Goal: Information Seeking & Learning: Learn about a topic

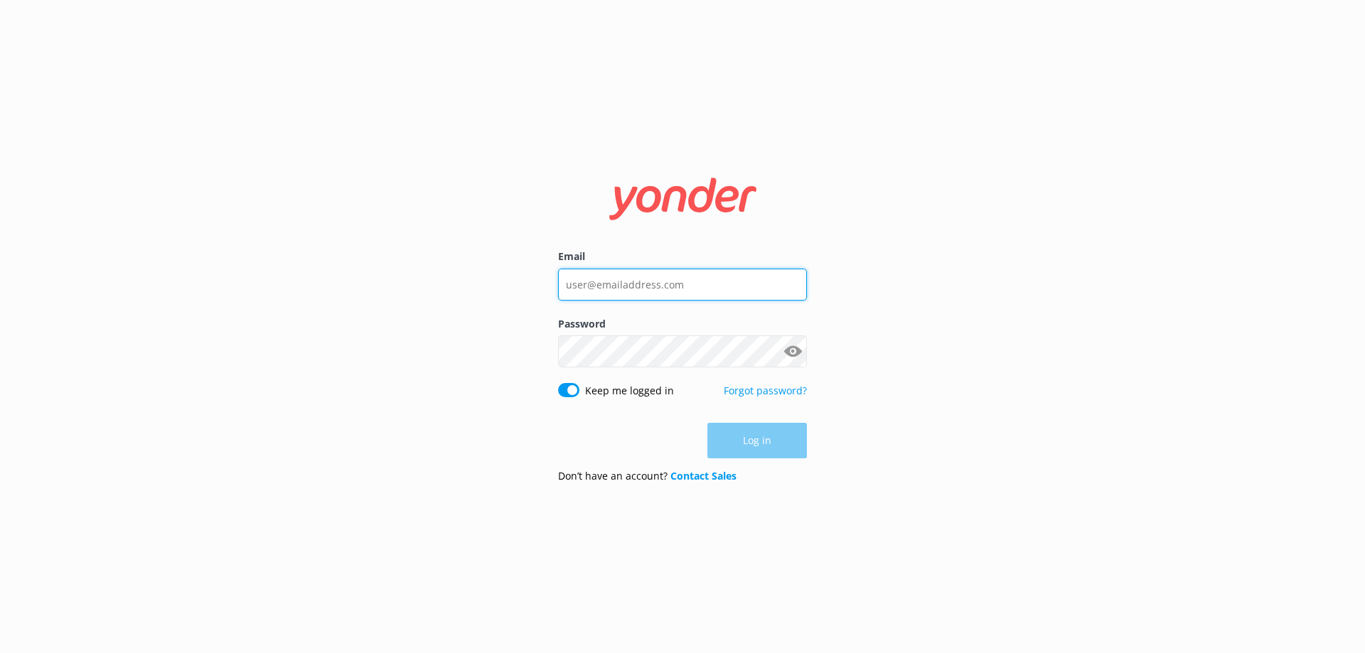
type input "[EMAIL_ADDRESS][DOMAIN_NAME]"
click at [769, 445] on div "Log in" at bounding box center [682, 441] width 249 height 36
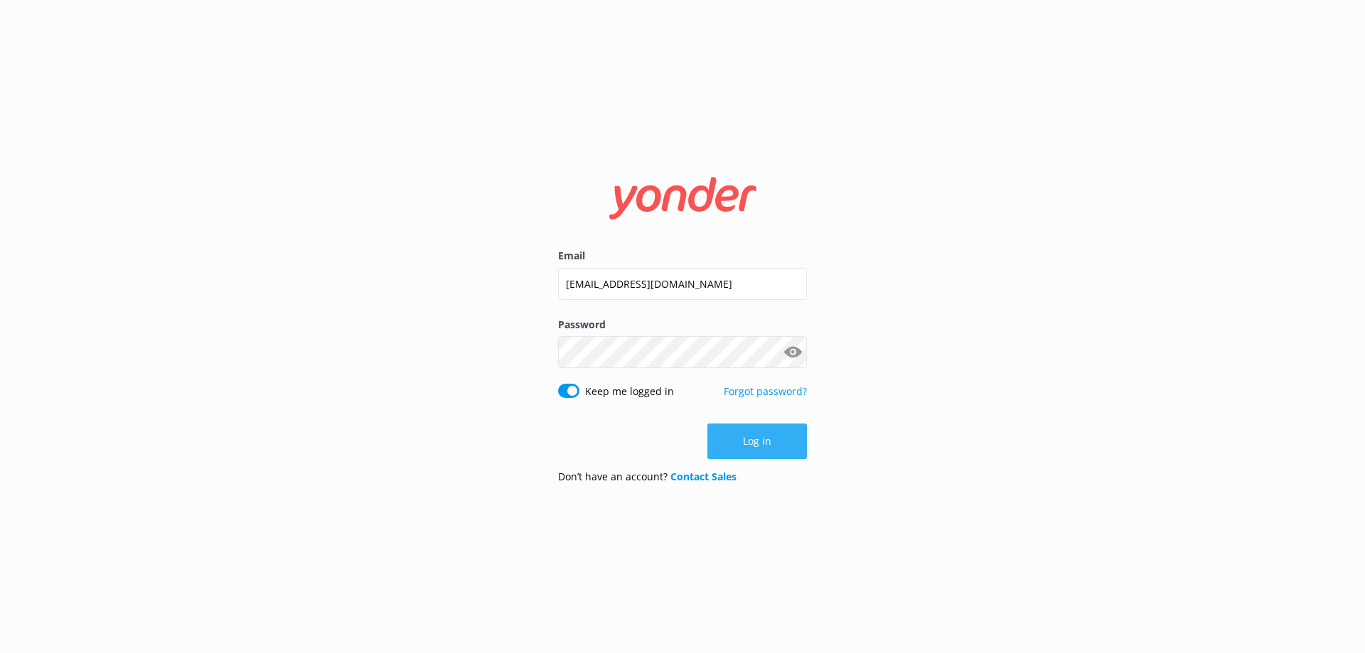
click at [762, 436] on button "Log in" at bounding box center [757, 442] width 100 height 36
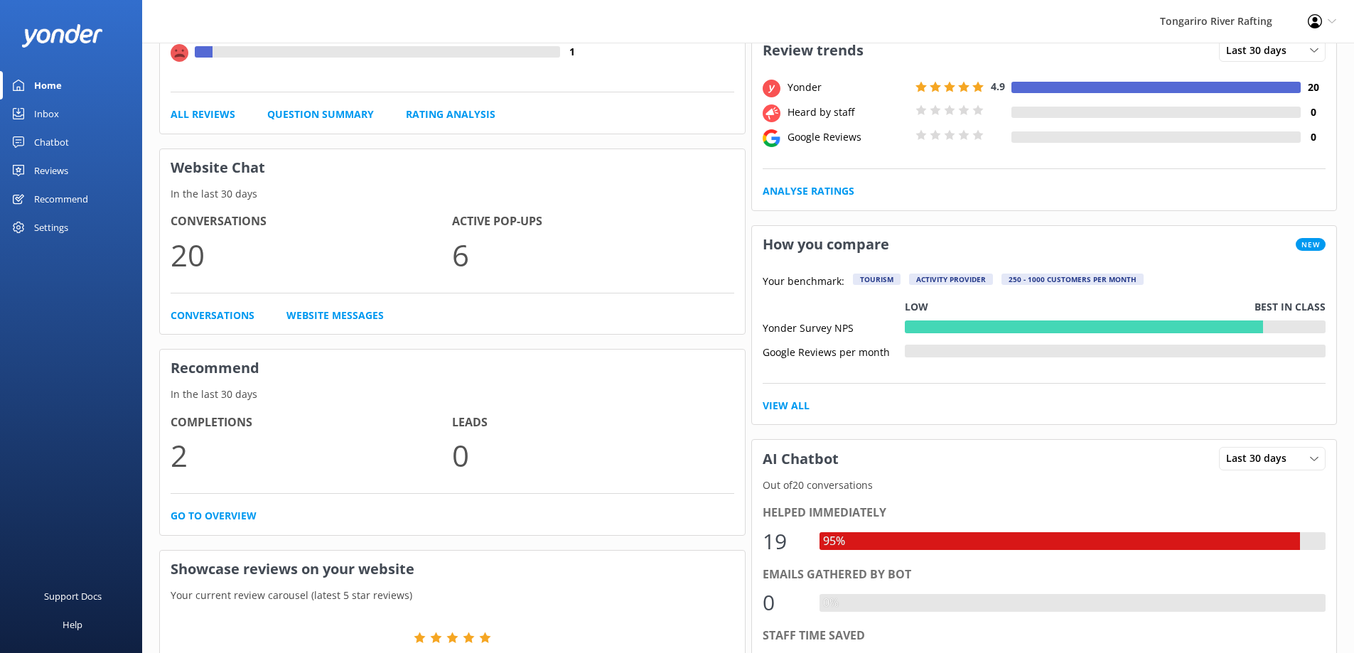
scroll to position [237, 0]
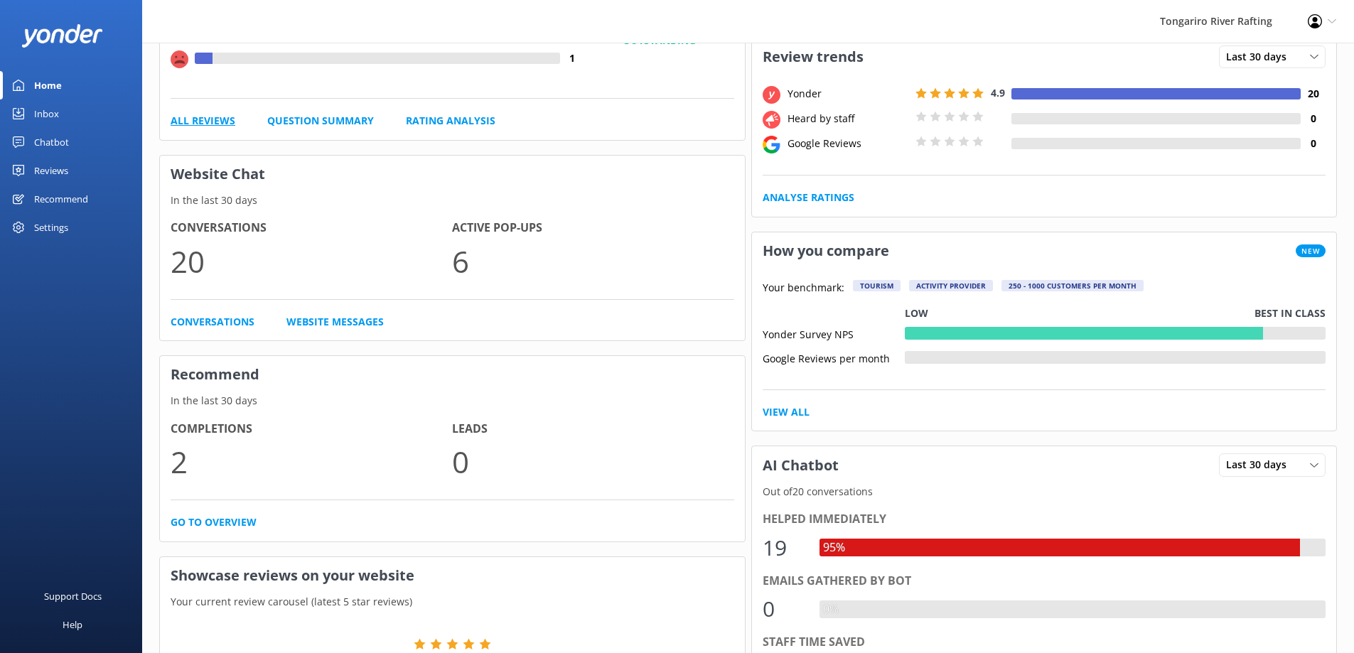
click at [198, 122] on link "All Reviews" at bounding box center [203, 121] width 65 height 16
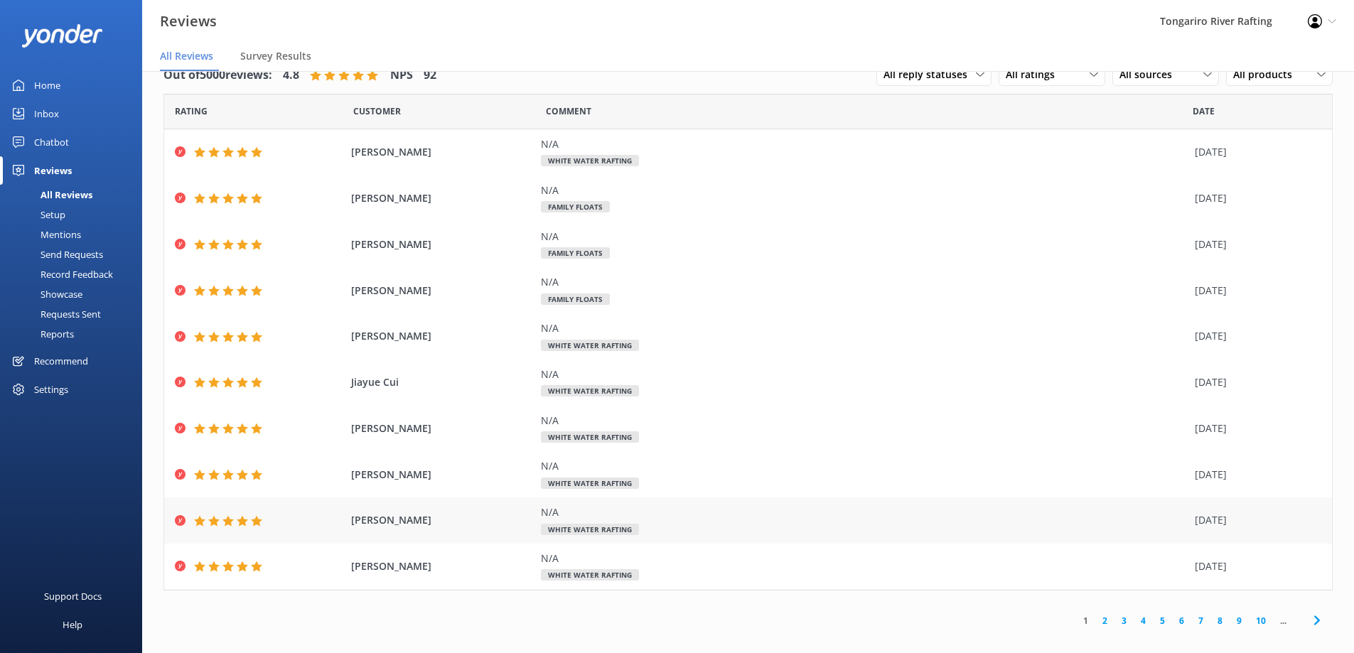
scroll to position [12, 0]
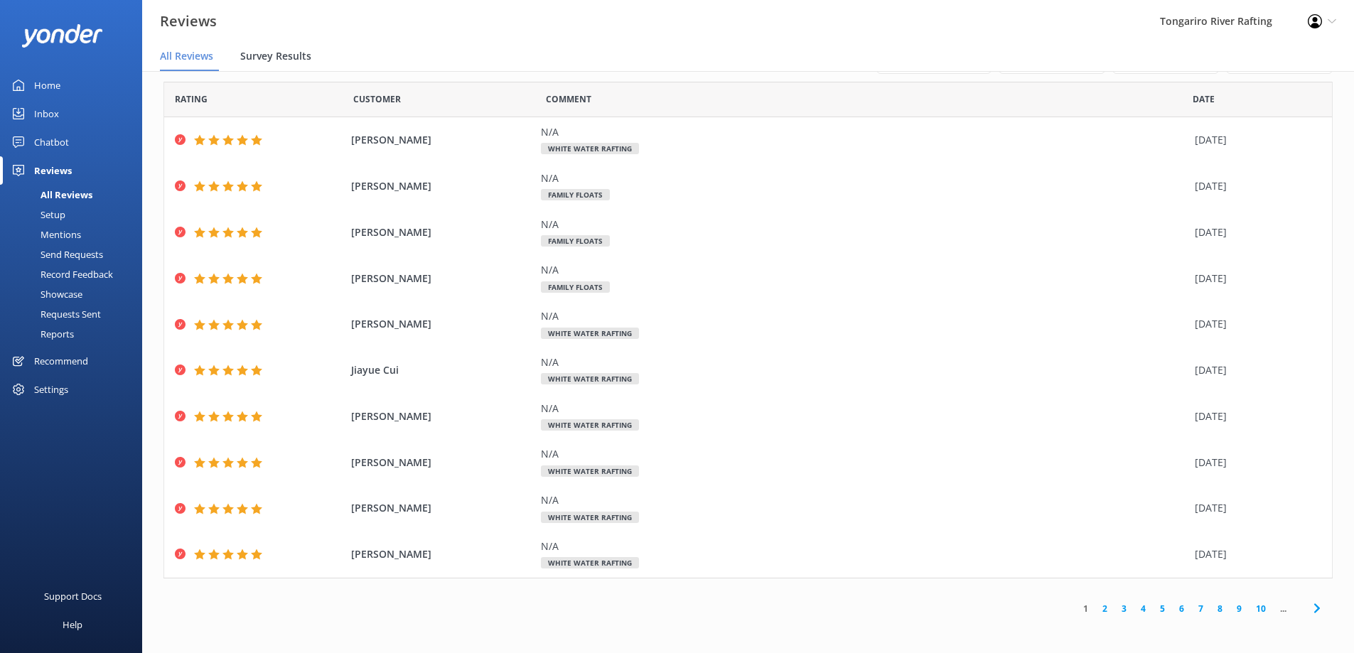
click at [291, 51] on span "Survey Results" at bounding box center [275, 56] width 71 height 14
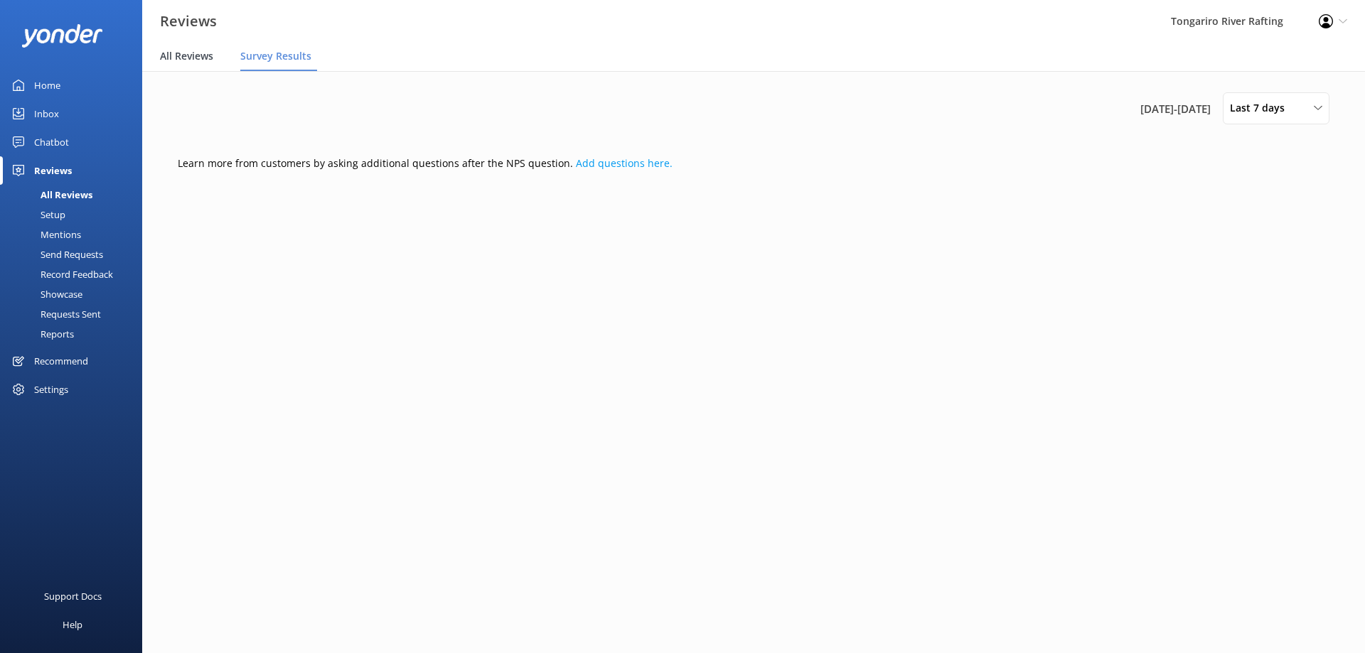
click at [199, 55] on span "All Reviews" at bounding box center [186, 56] width 53 height 14
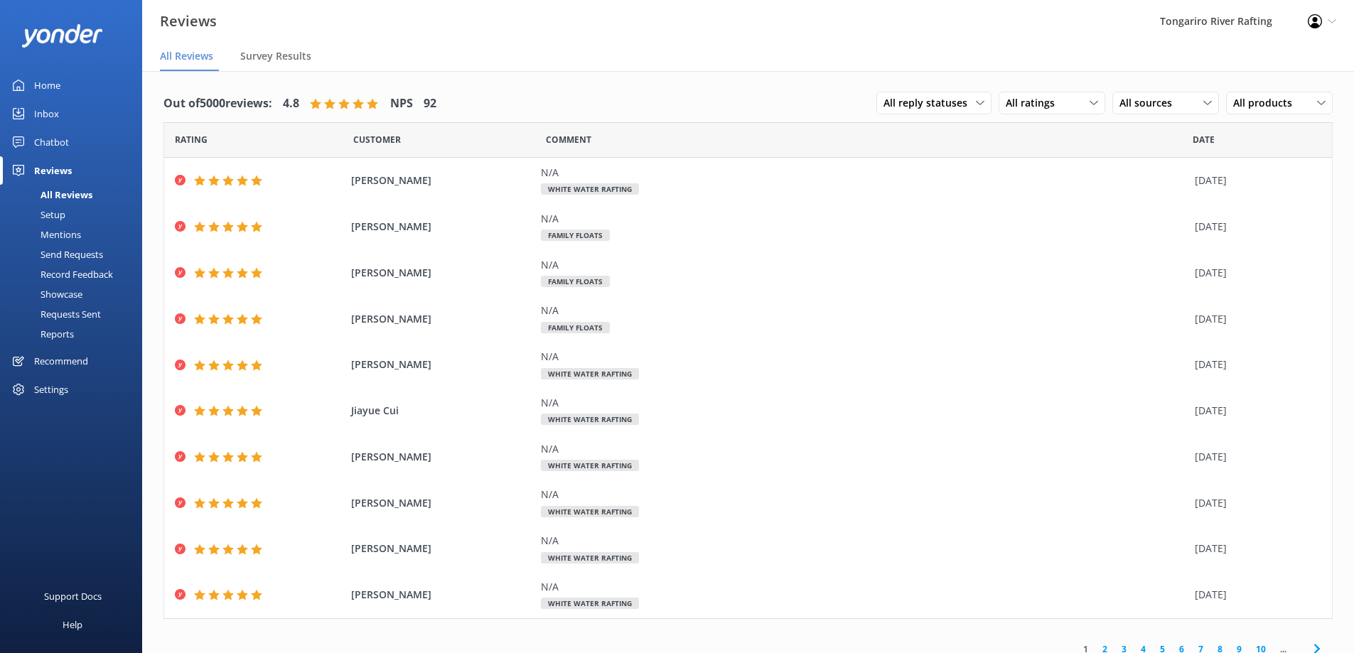
click at [45, 111] on div "Inbox" at bounding box center [46, 114] width 25 height 28
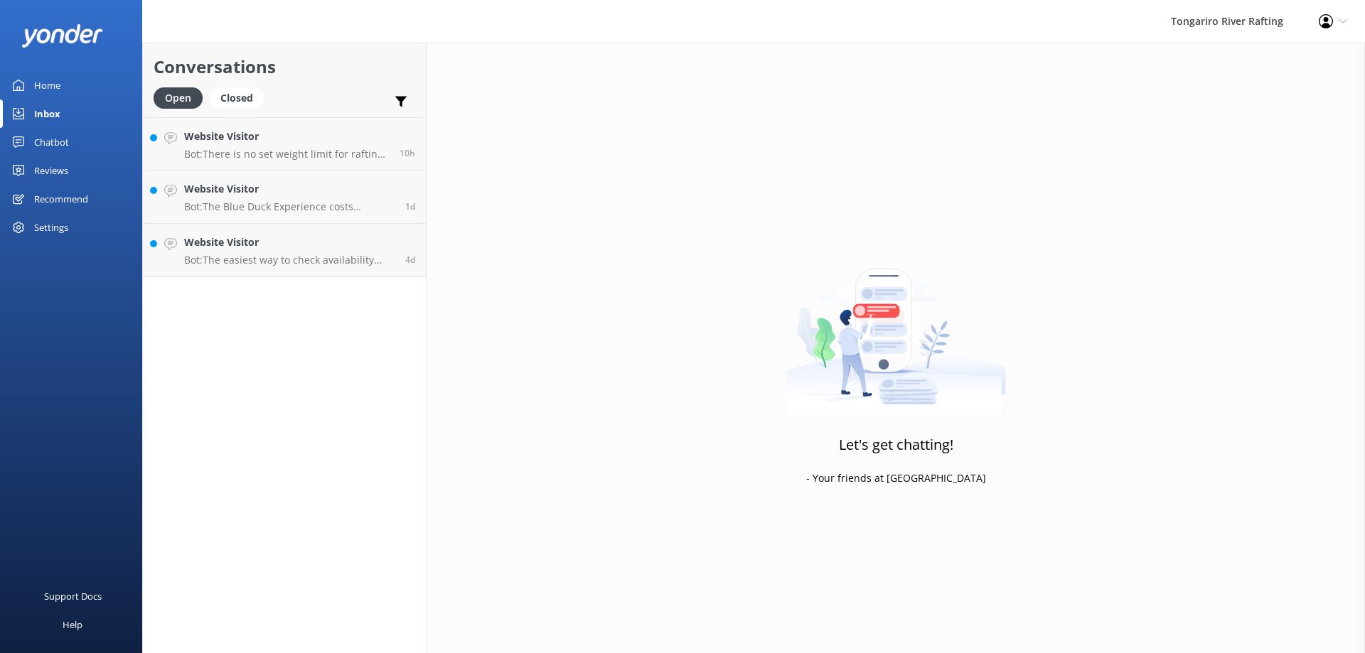
click at [55, 79] on div "Home" at bounding box center [47, 85] width 26 height 28
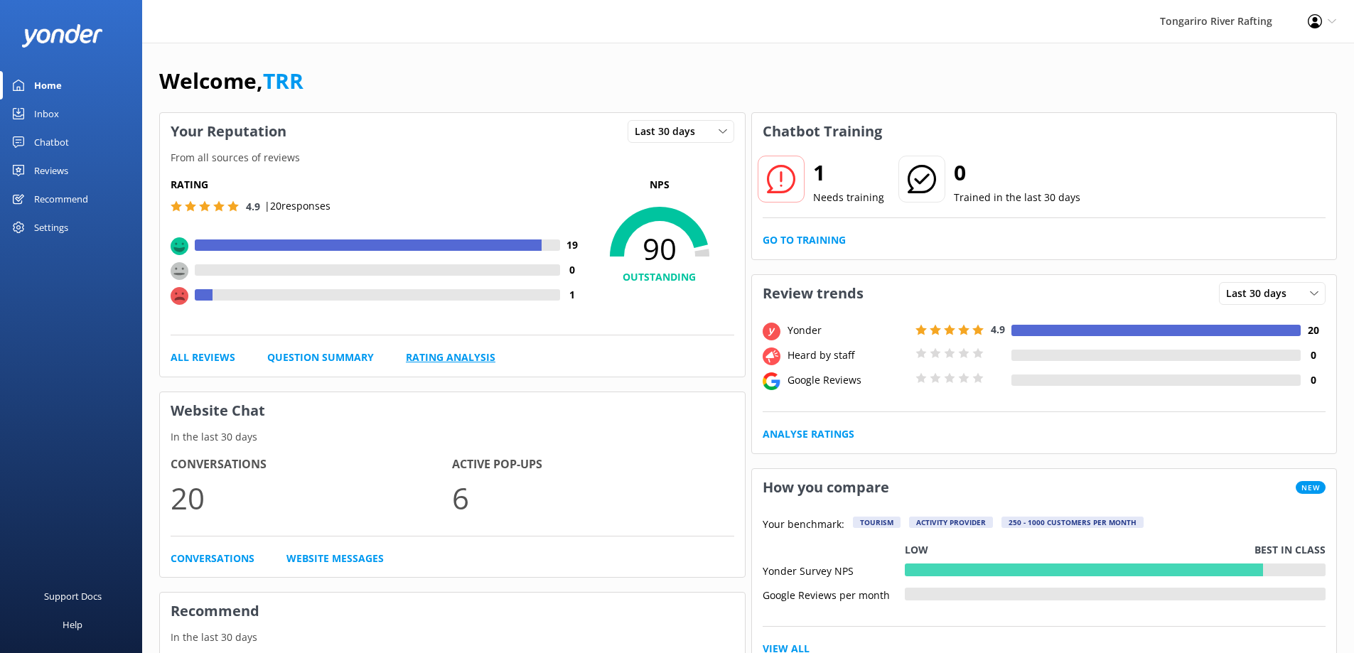
click at [456, 357] on link "Rating Analysis" at bounding box center [451, 358] width 90 height 16
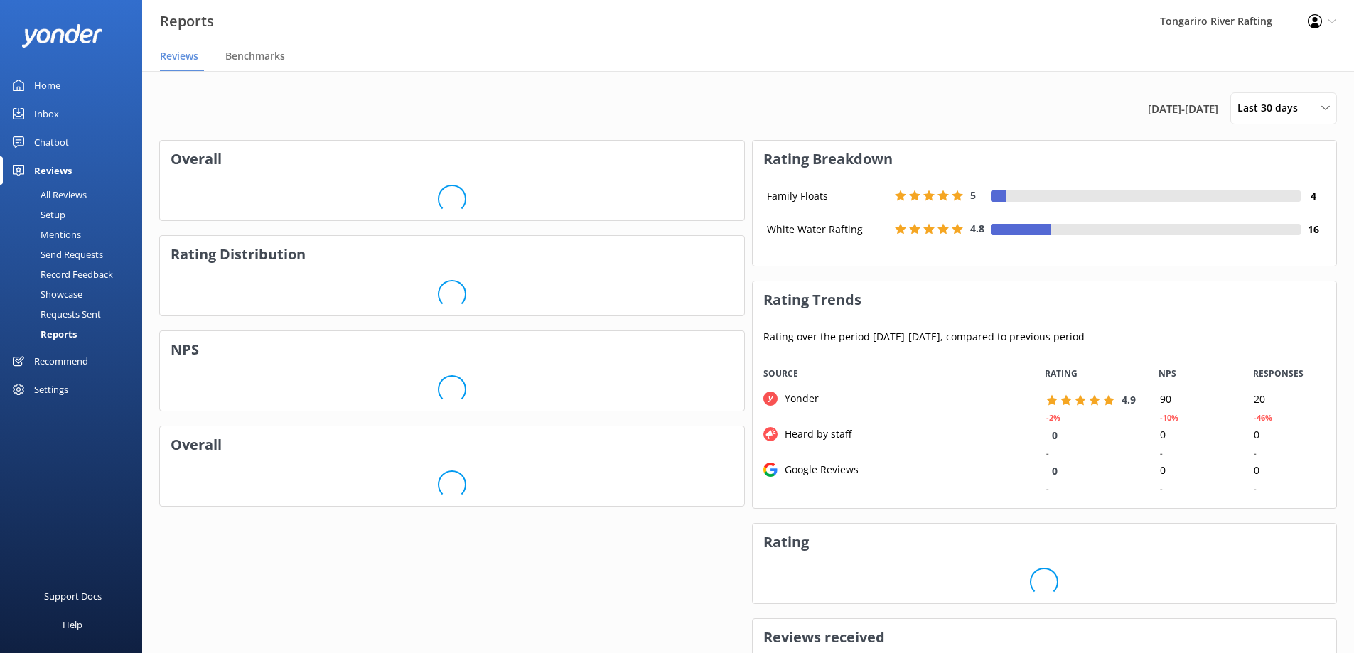
scroll to position [142, 573]
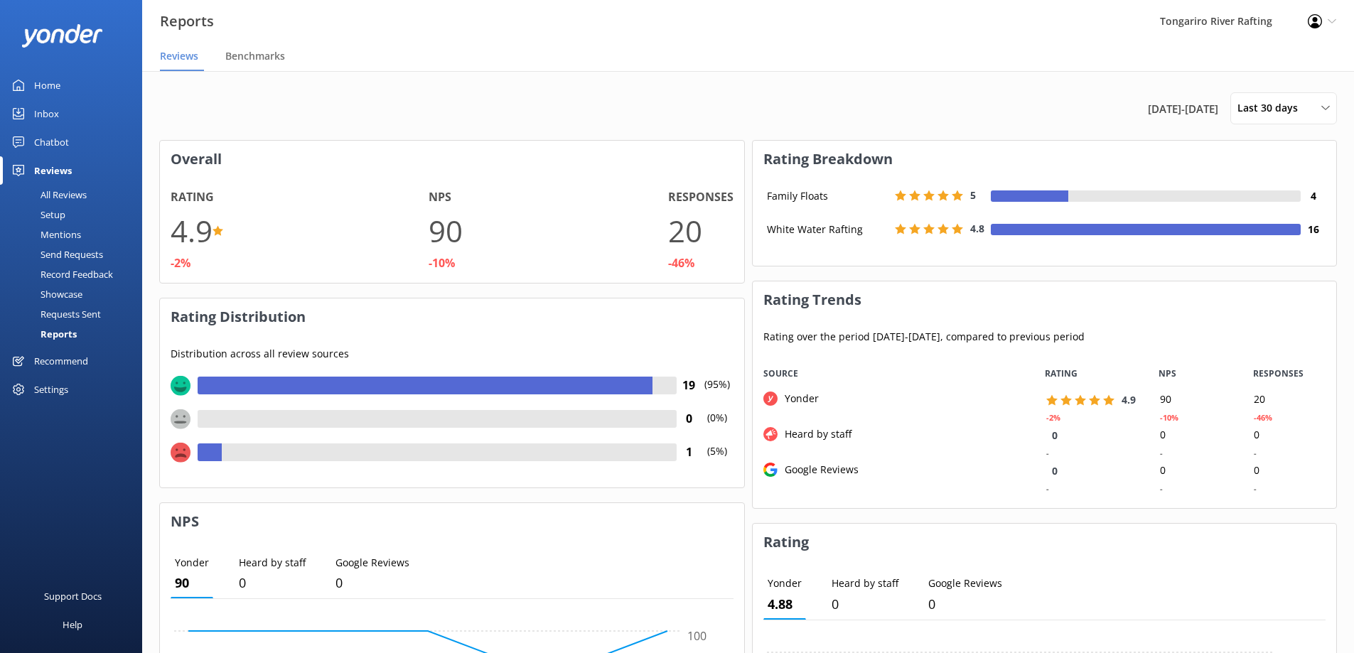
click at [72, 187] on div "All Reviews" at bounding box center [48, 195] width 78 height 20
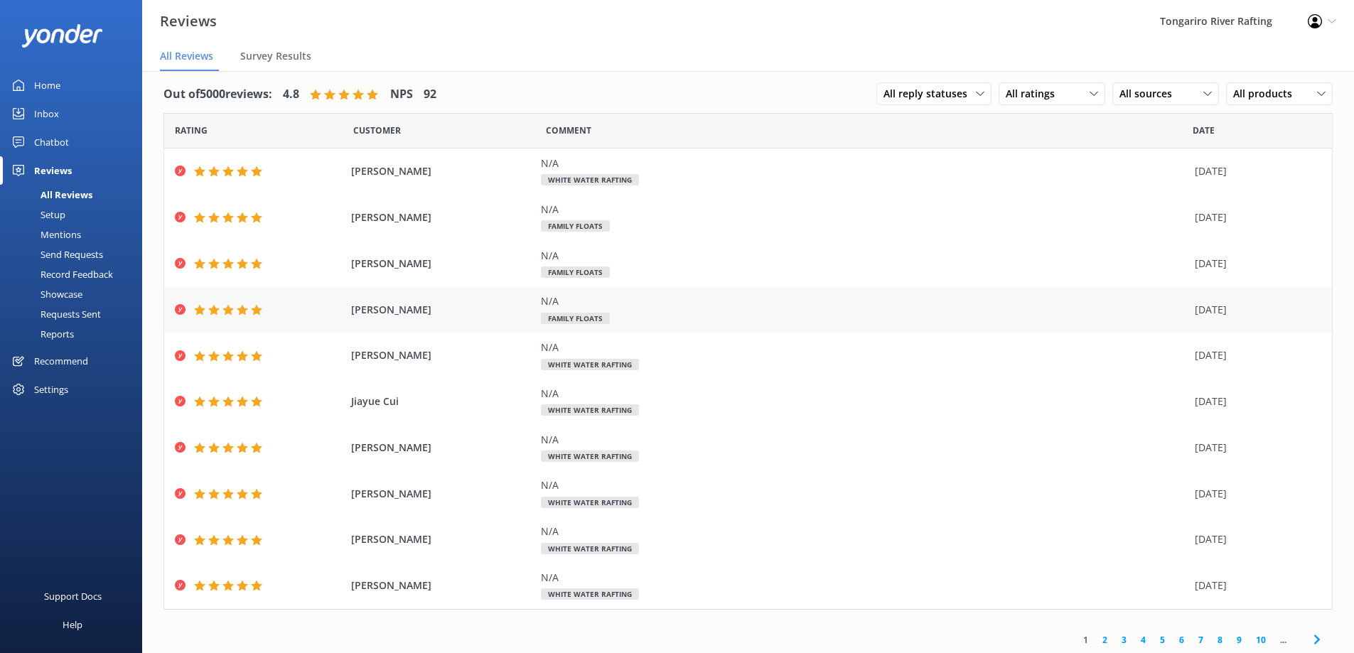
scroll to position [12, 0]
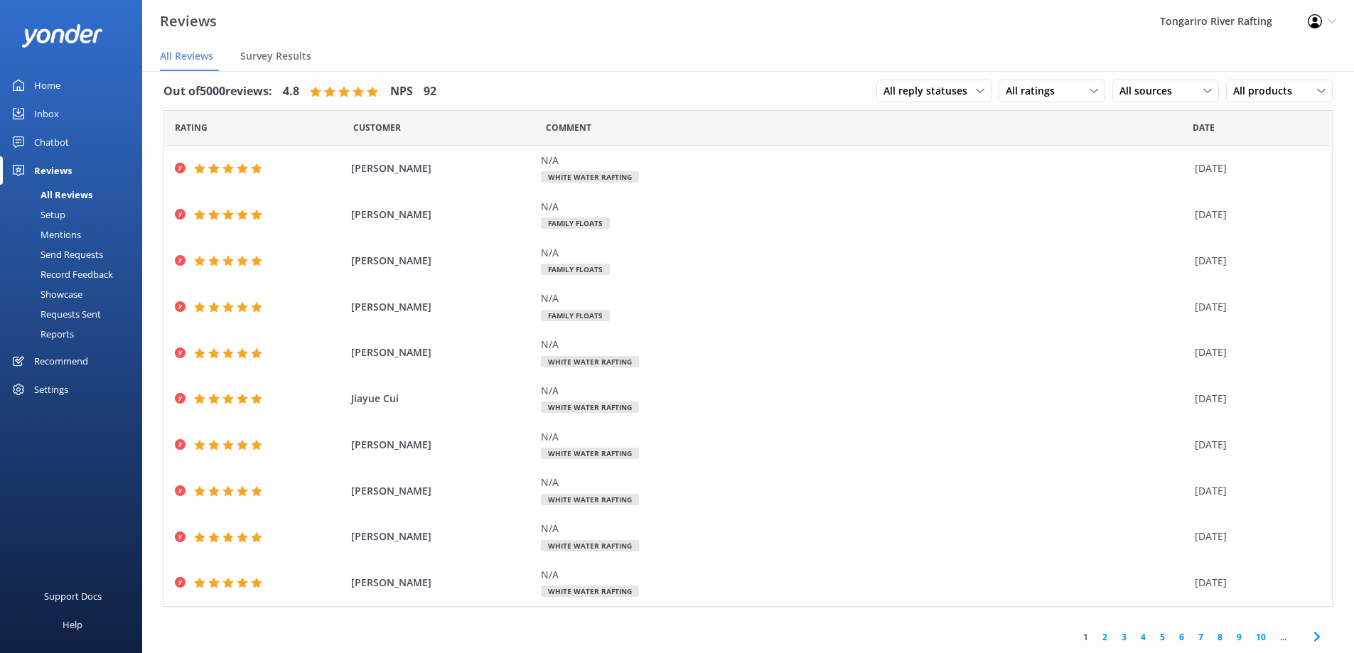
click at [1095, 633] on link "2" at bounding box center [1104, 638] width 19 height 14
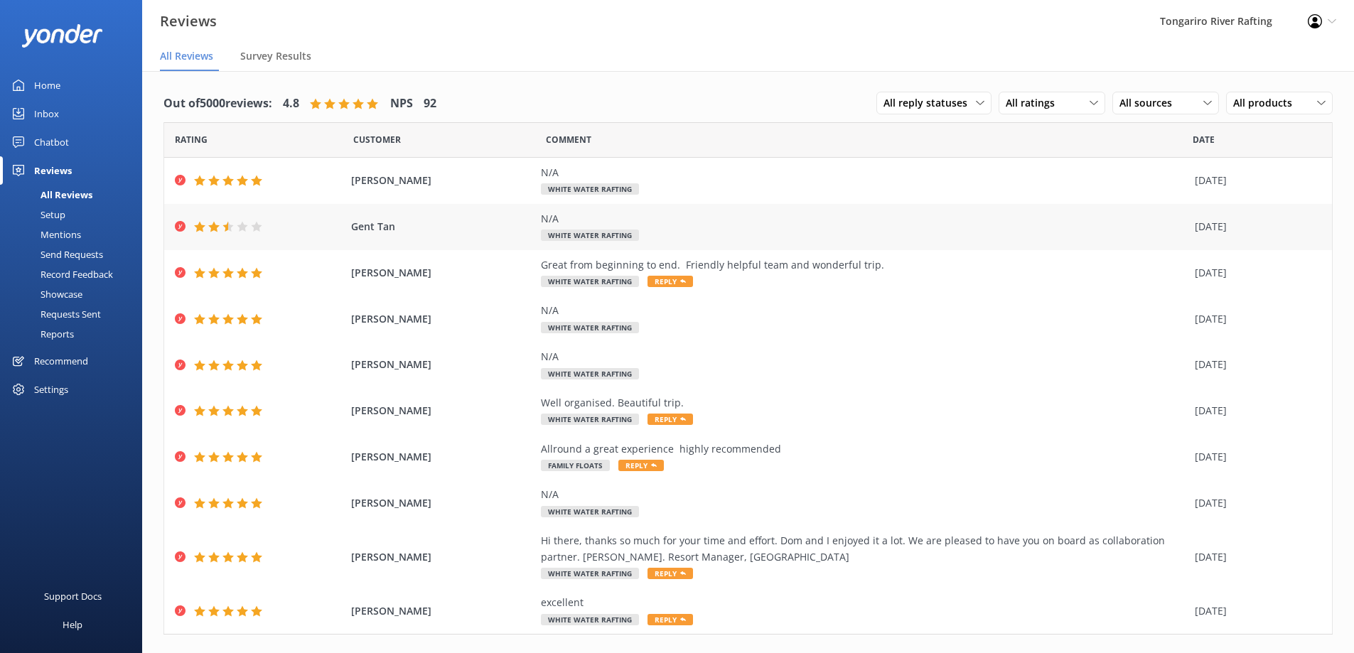
click at [209, 232] on icon at bounding box center [213, 226] width 11 height 11
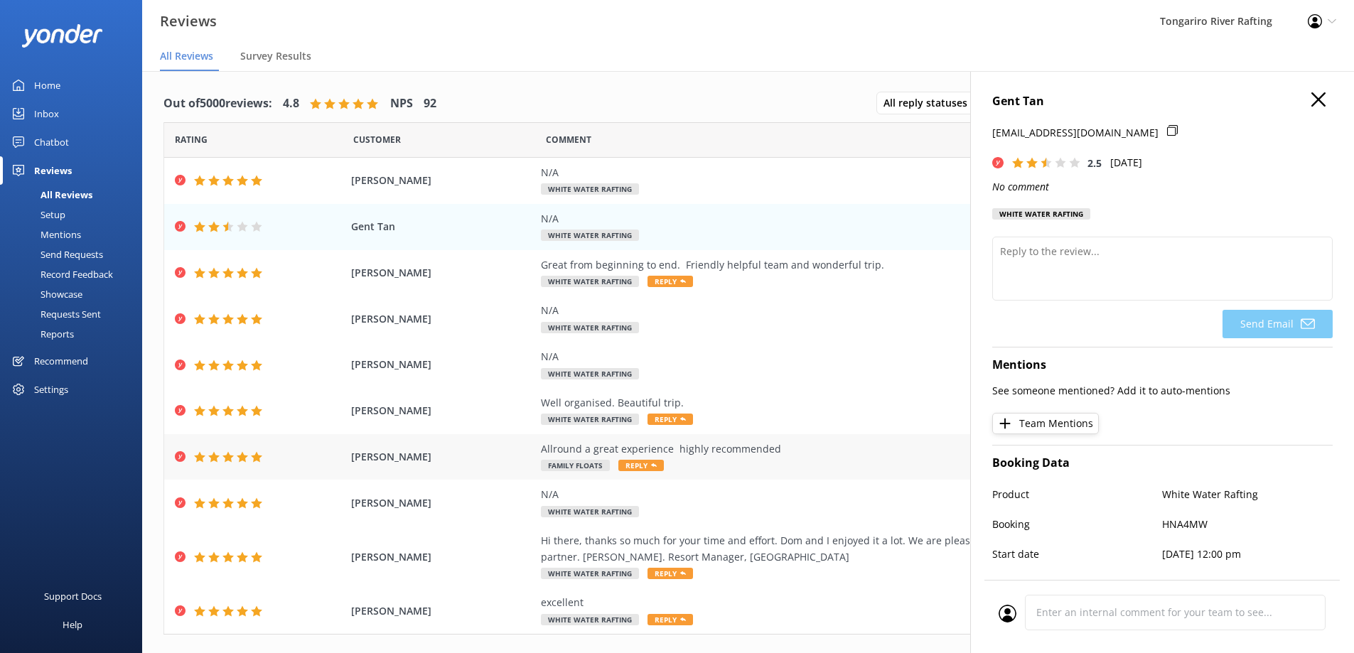
scroll to position [28, 0]
